Goal: Information Seeking & Learning: Learn about a topic

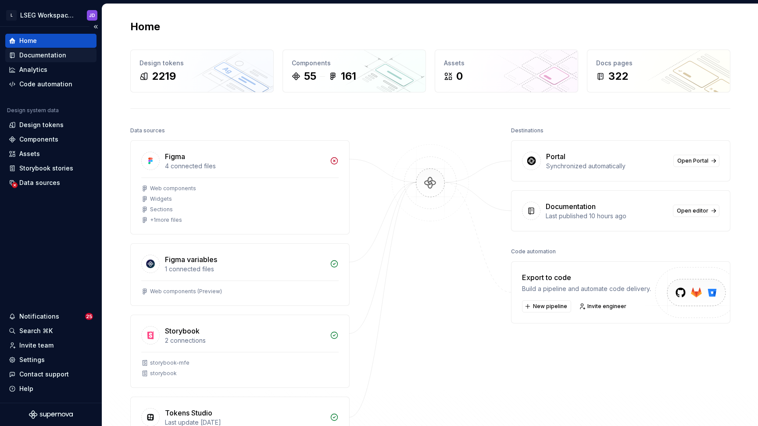
click at [38, 58] on div "Documentation" at bounding box center [42, 55] width 47 height 9
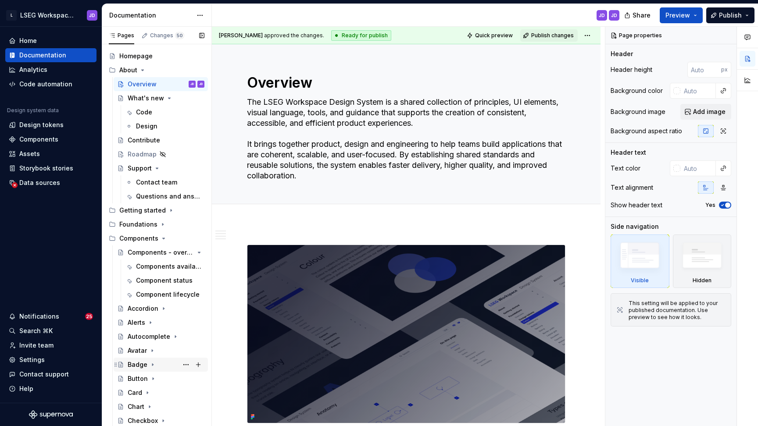
scroll to position [15, 0]
click at [142, 379] on div "Button" at bounding box center [138, 378] width 20 height 9
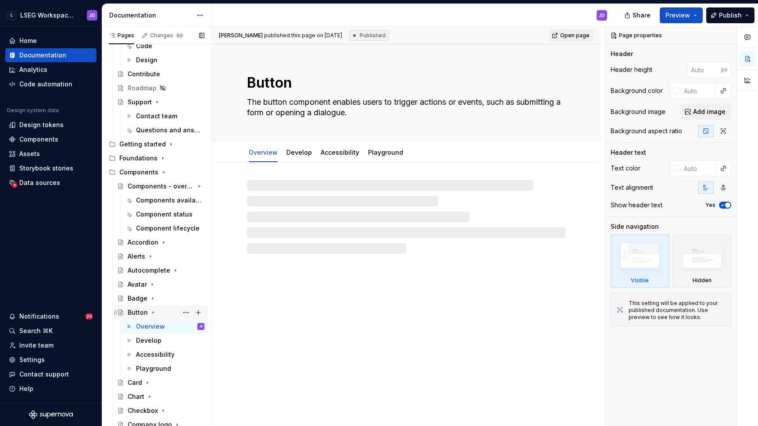
scroll to position [90, 0]
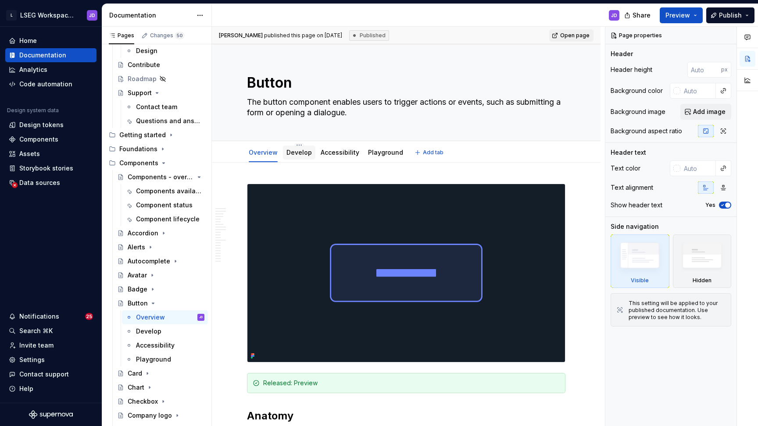
click at [297, 152] on link "Develop" at bounding box center [298, 152] width 25 height 7
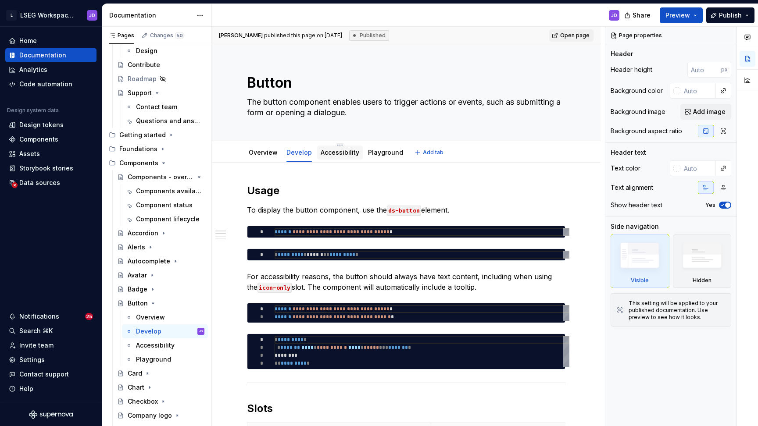
click at [329, 154] on link "Accessibility" at bounding box center [340, 152] width 39 height 7
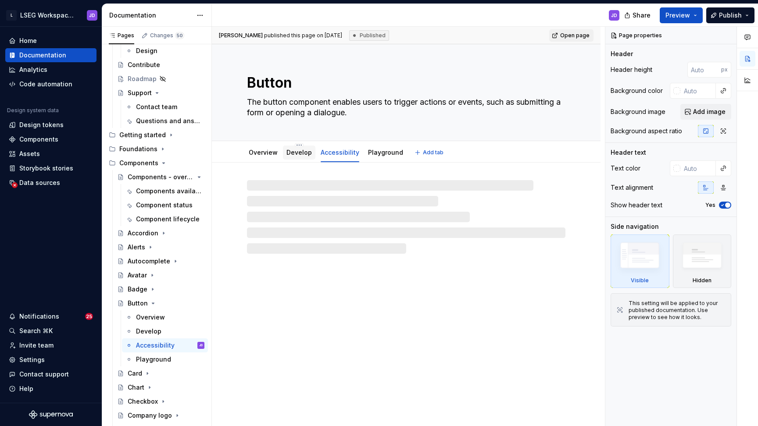
click at [300, 151] on link "Develop" at bounding box center [298, 152] width 25 height 7
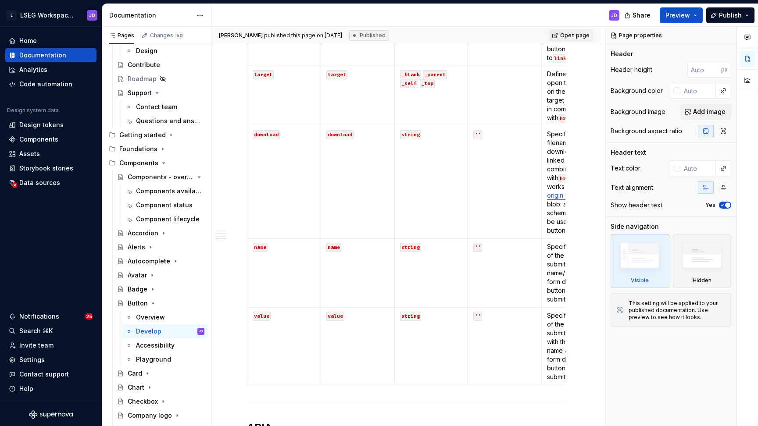
scroll to position [1464, 0]
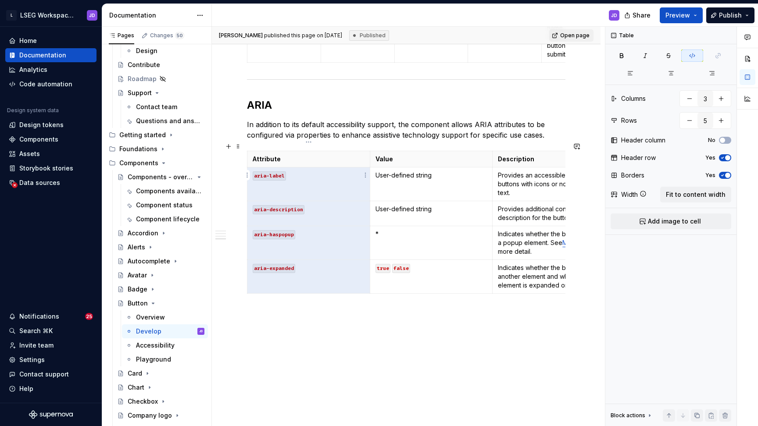
drag, startPoint x: 313, startPoint y: 259, endPoint x: 279, endPoint y: 158, distance: 106.5
click at [279, 158] on tbody "Attribute Value Description aria-label User-defined string Provides an accessib…" at bounding box center [431, 222] width 368 height 143
drag, startPoint x: 308, startPoint y: 261, endPoint x: 266, endPoint y: 174, distance: 96.9
click at [266, 174] on tbody "Attribute Value Description aria-label User-defined string Provides an accessib…" at bounding box center [431, 222] width 368 height 143
type textarea "*"
